Goal: Find specific page/section: Find specific page/section

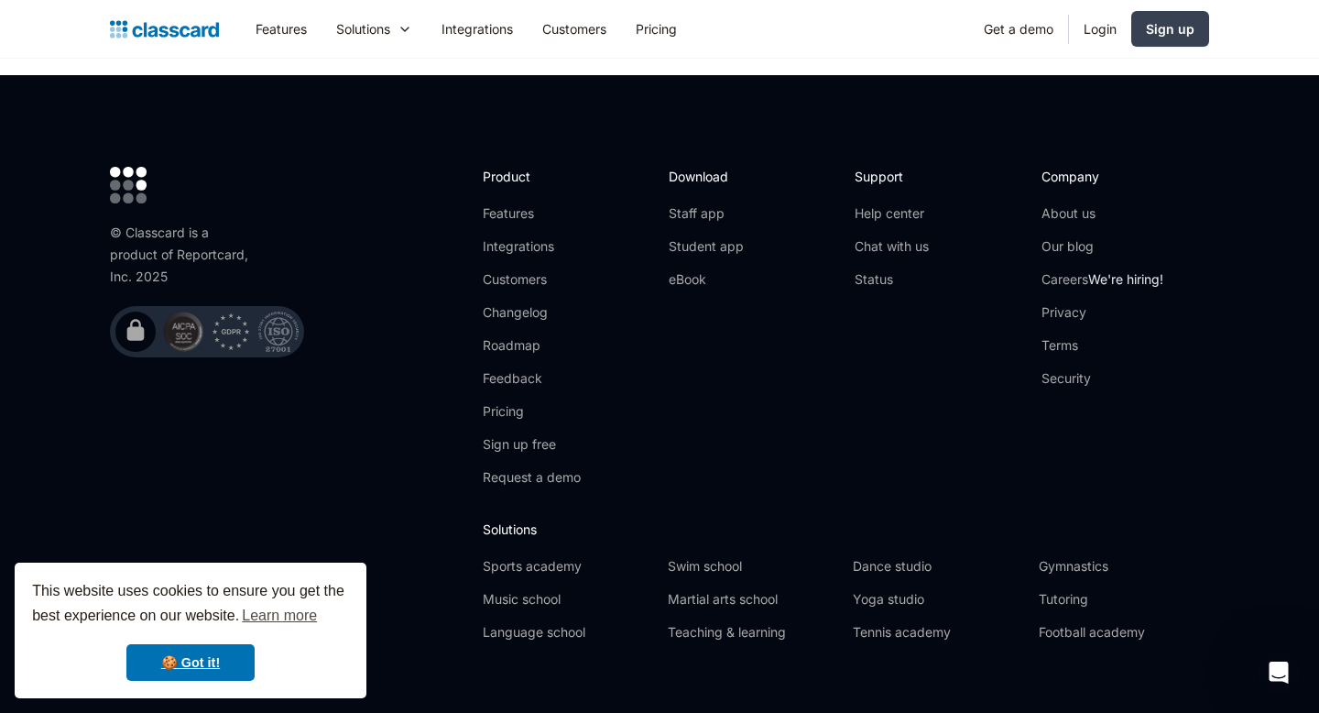
scroll to position [6150, 0]
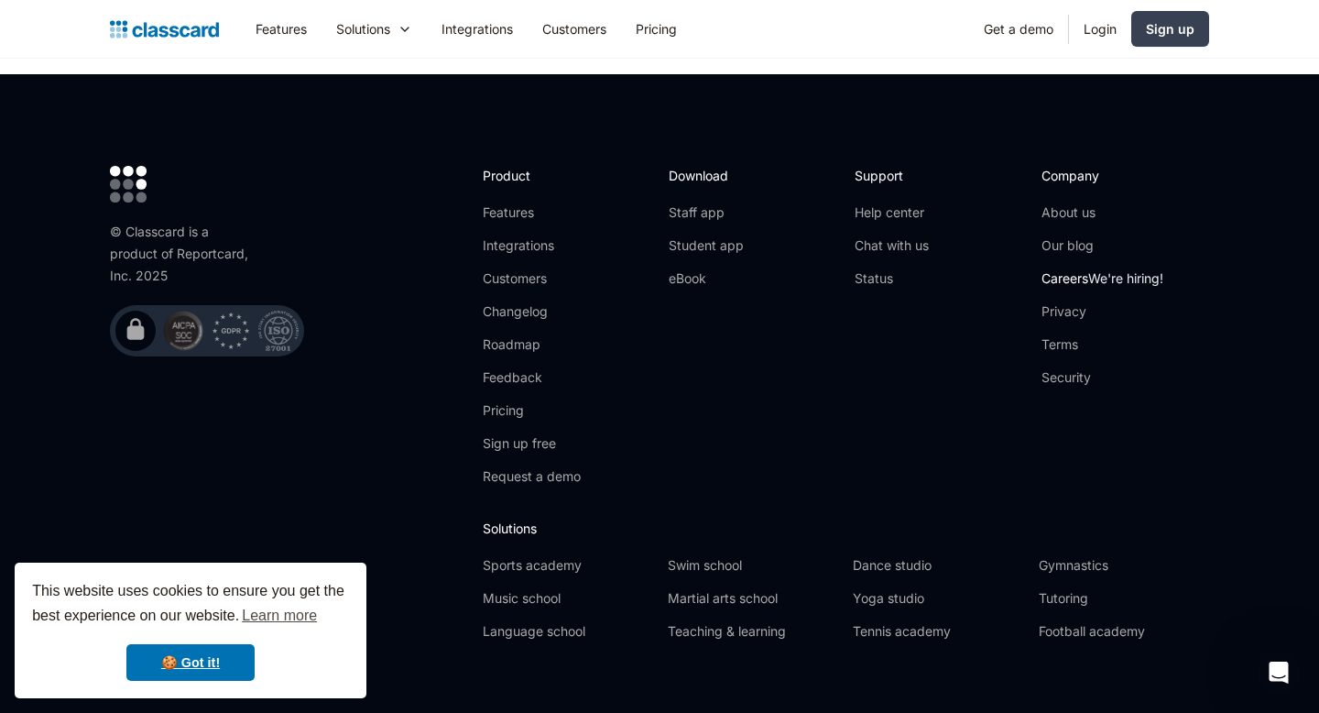
click at [1081, 269] on link "Careers We're hiring!" at bounding box center [1102, 278] width 122 height 18
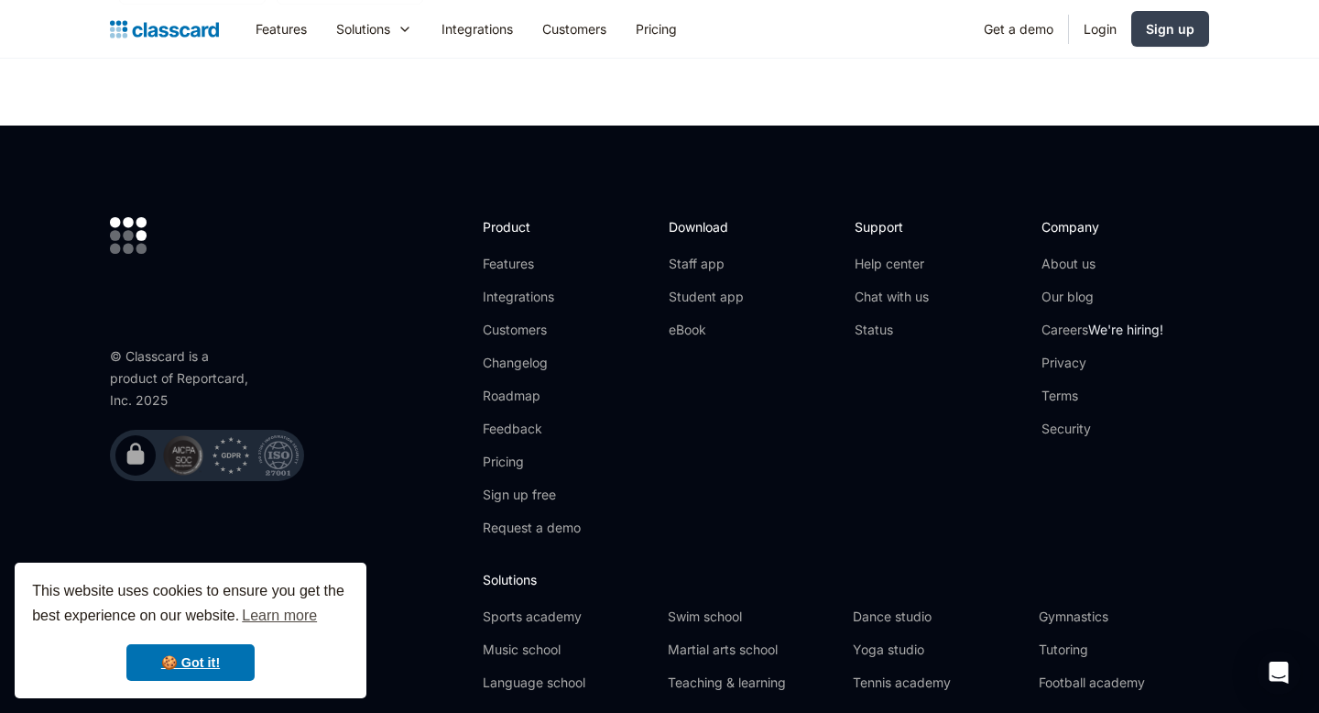
scroll to position [6491, 0]
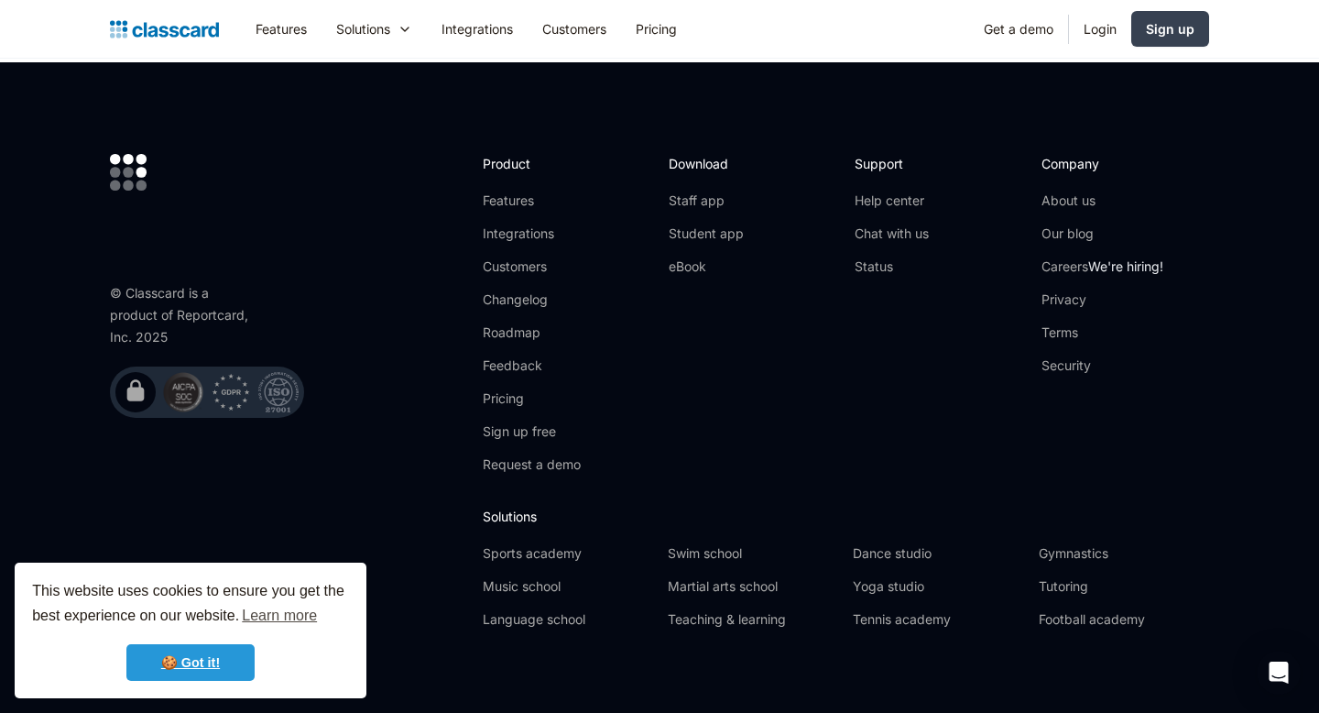
click at [225, 668] on link "🍪 Got it!" at bounding box center [190, 662] width 128 height 37
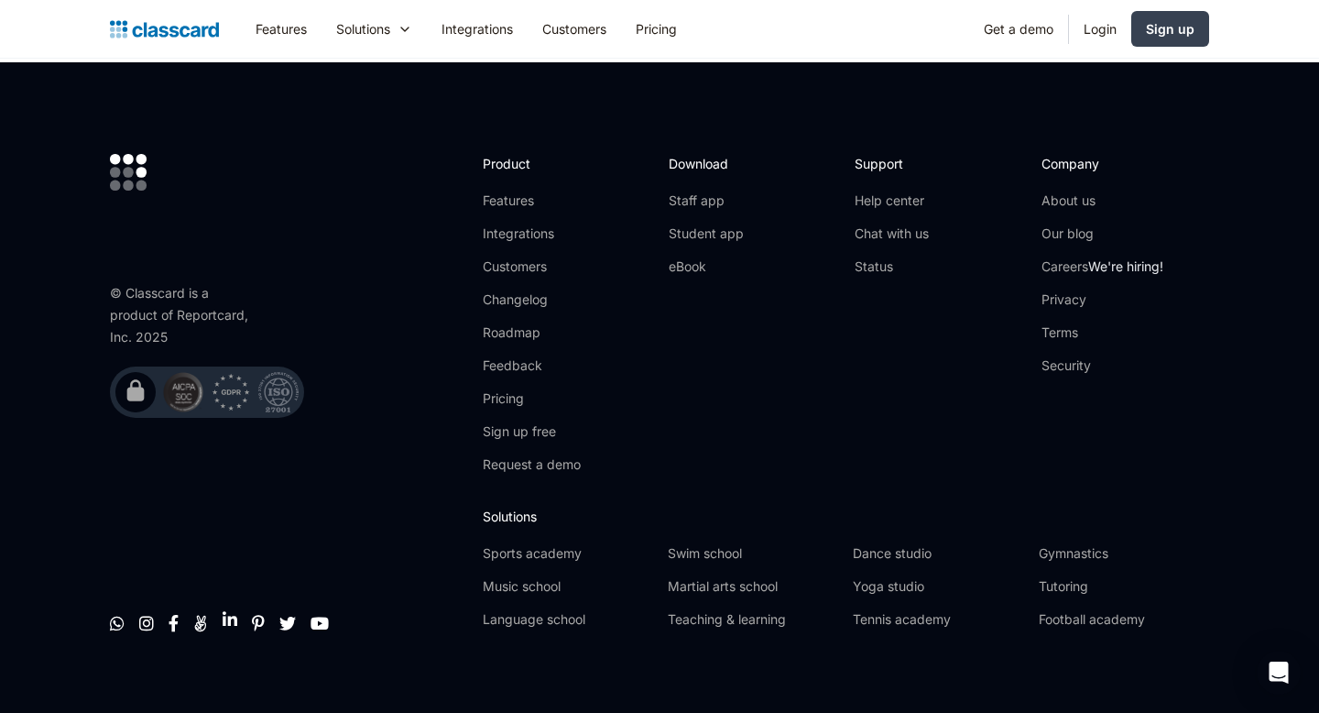
click at [228, 610] on link "" at bounding box center [230, 619] width 15 height 18
